Goal: Use online tool/utility: Utilize a website feature to perform a specific function

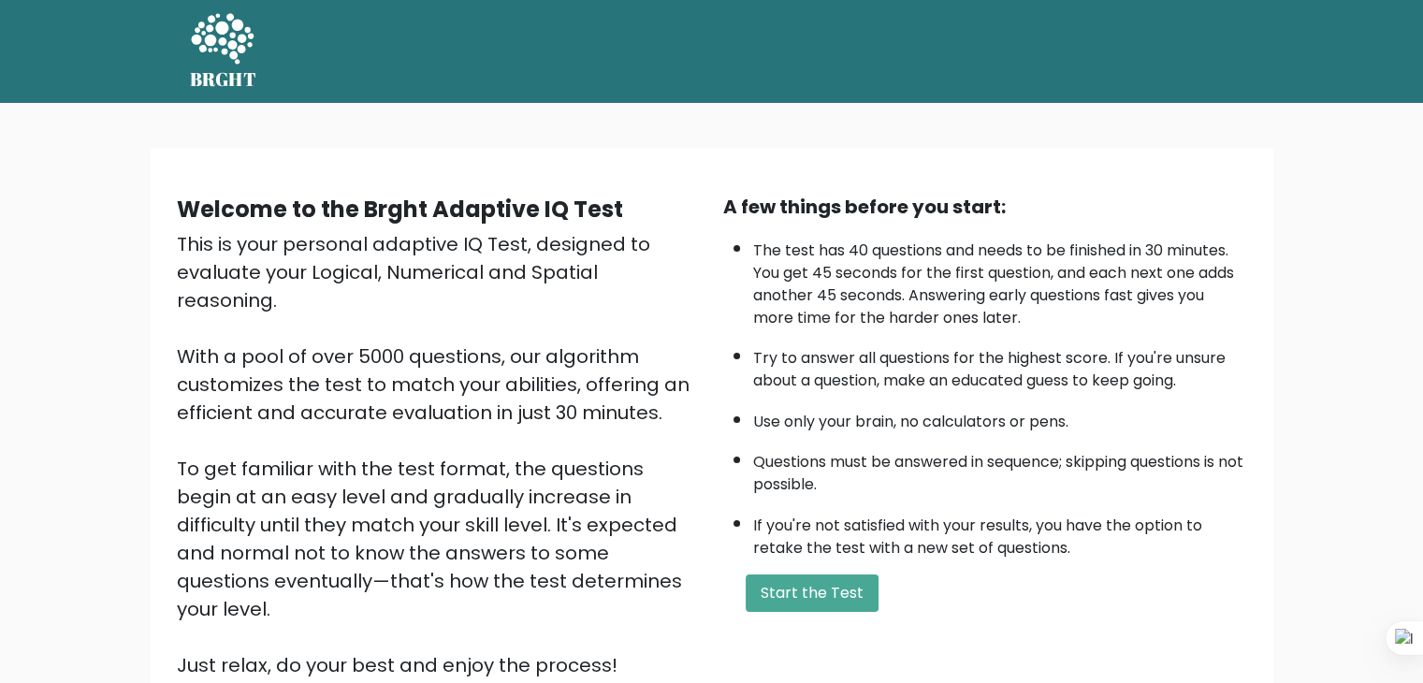
click at [821, 581] on button "Start the Test" at bounding box center [812, 592] width 133 height 37
